Goal: Information Seeking & Learning: Learn about a topic

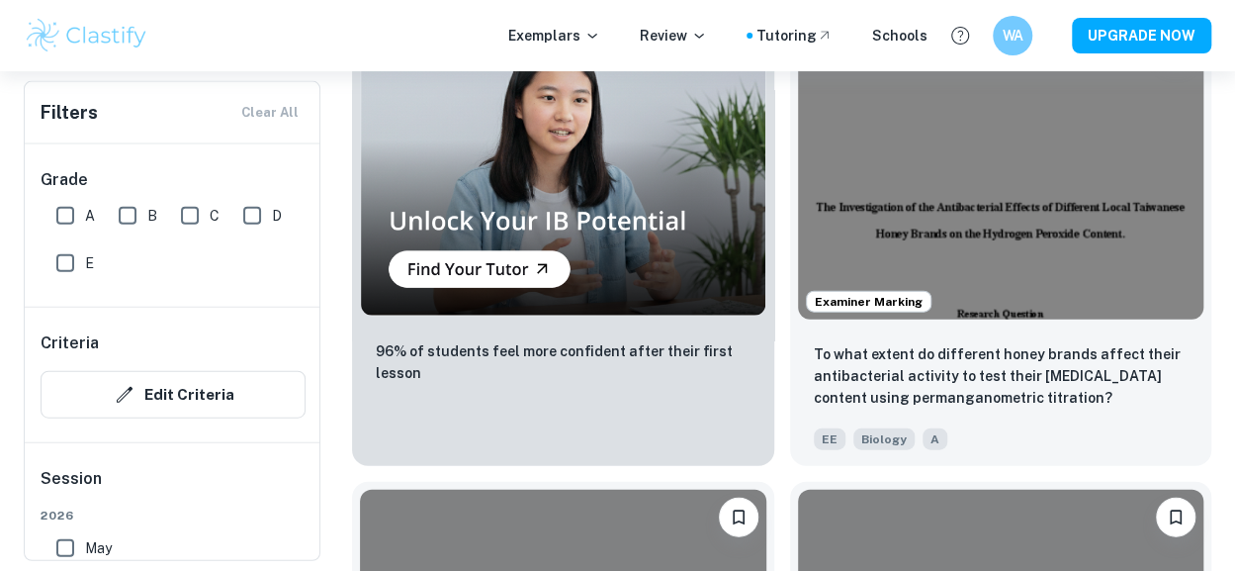
scroll to position [2137, 0]
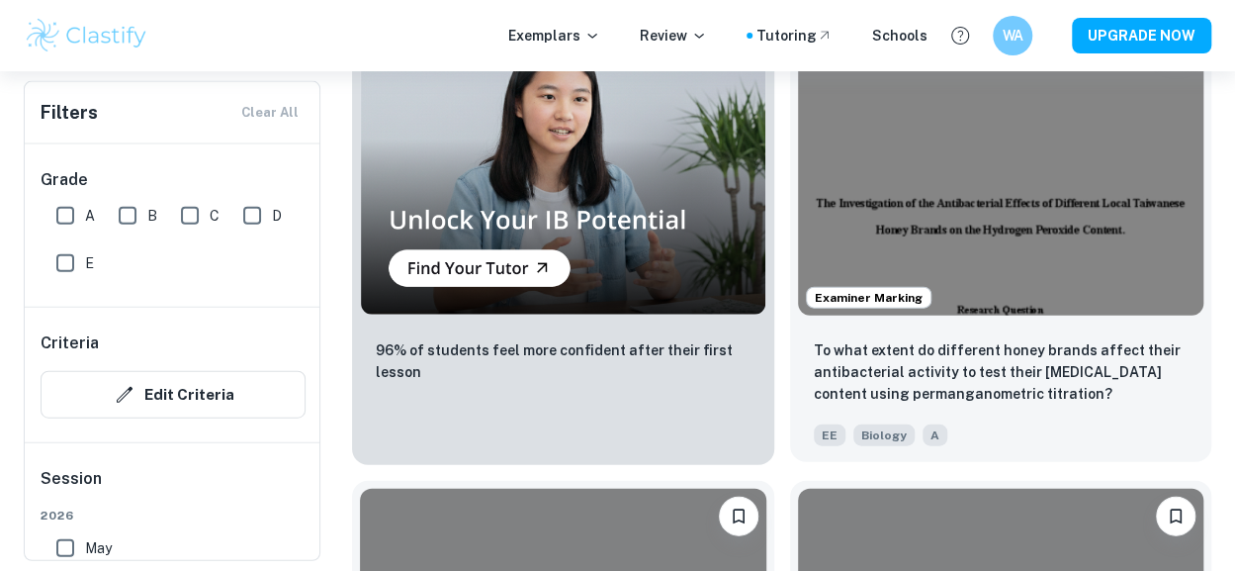
click at [1005, 242] on img at bounding box center [1001, 163] width 406 height 305
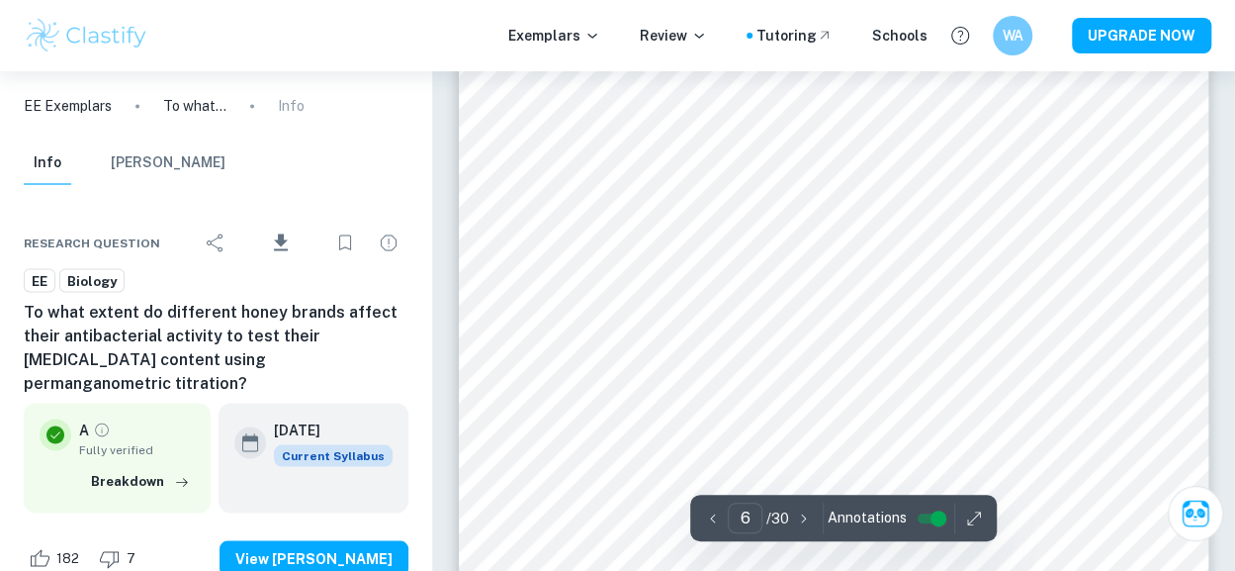
scroll to position [5322, 0]
type input "3"
